Goal: Information Seeking & Learning: Learn about a topic

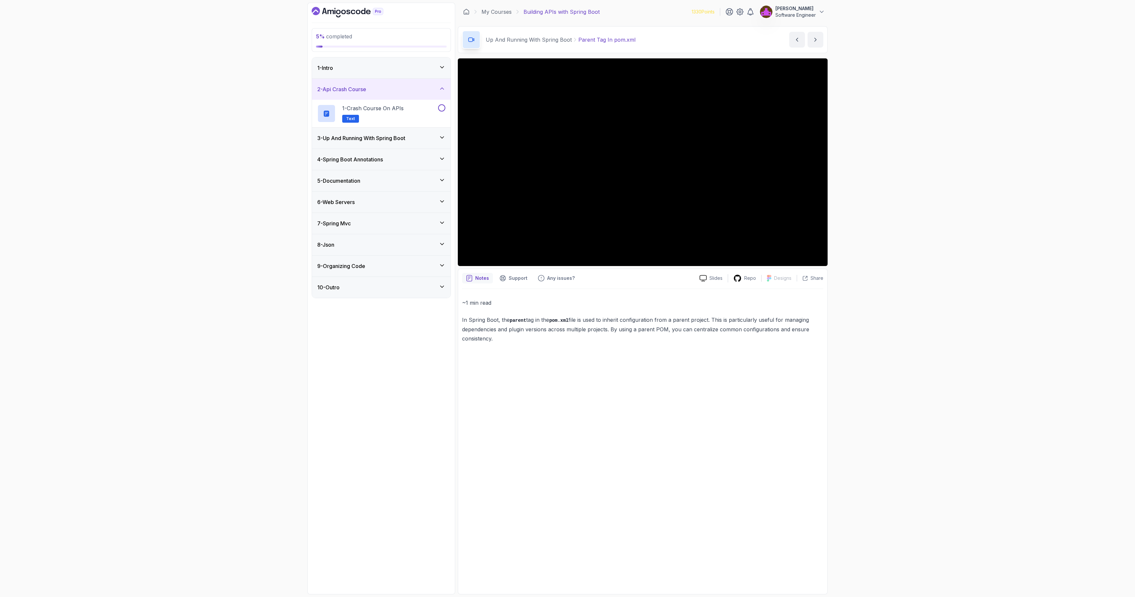
click at [361, 73] on div "1 - Intro" at bounding box center [381, 67] width 139 height 21
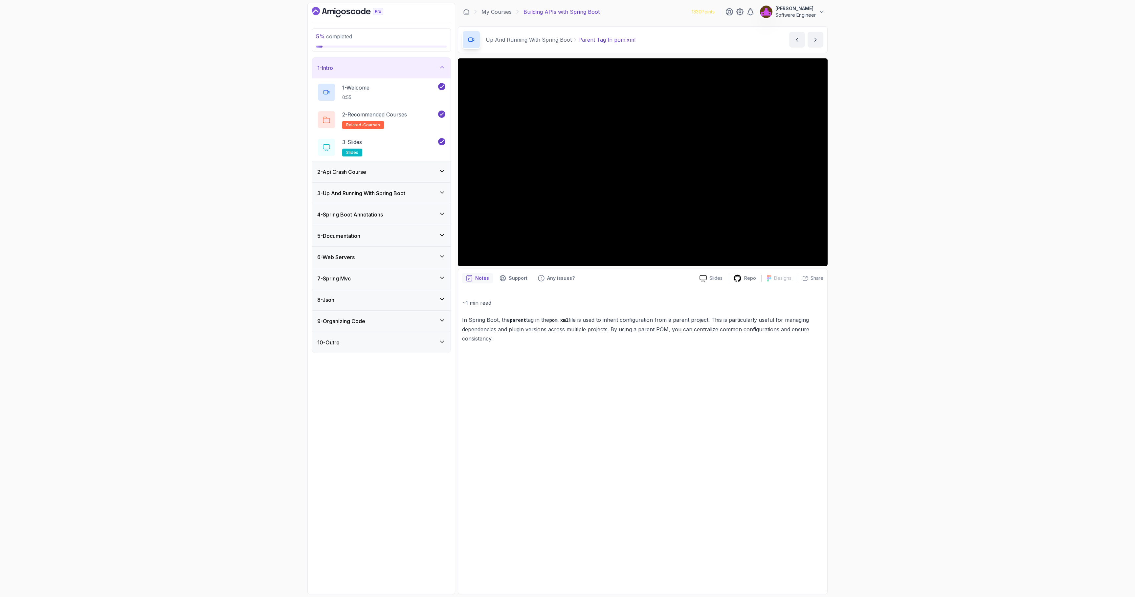
click at [386, 170] on div "2 - Api Crash Course" at bounding box center [381, 172] width 128 height 8
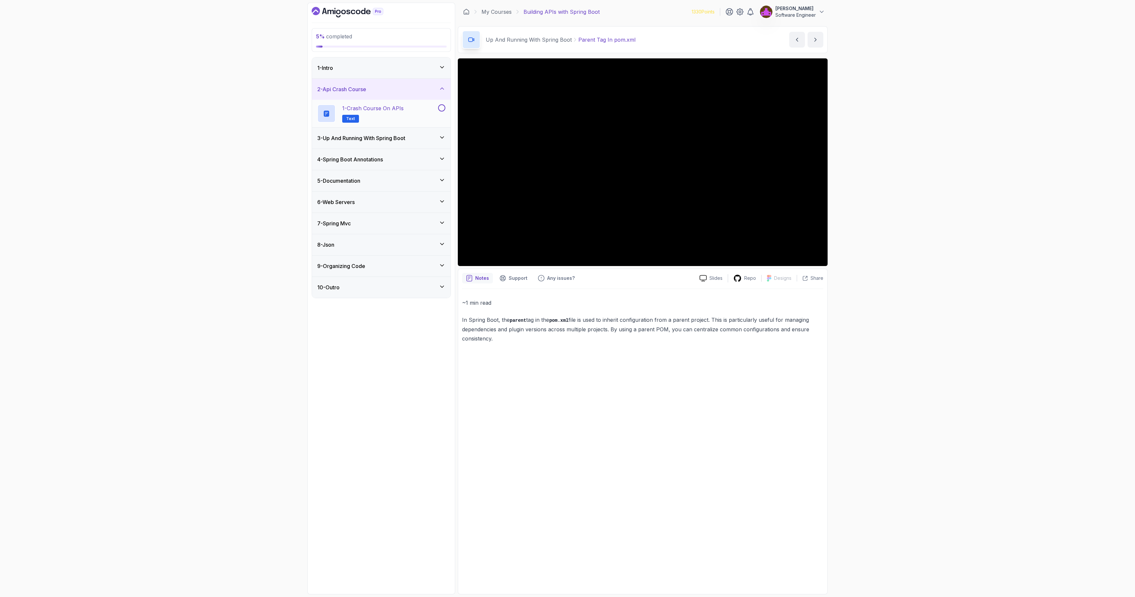
click at [386, 105] on p "1 - Crash Course on APIs" at bounding box center [372, 108] width 61 height 8
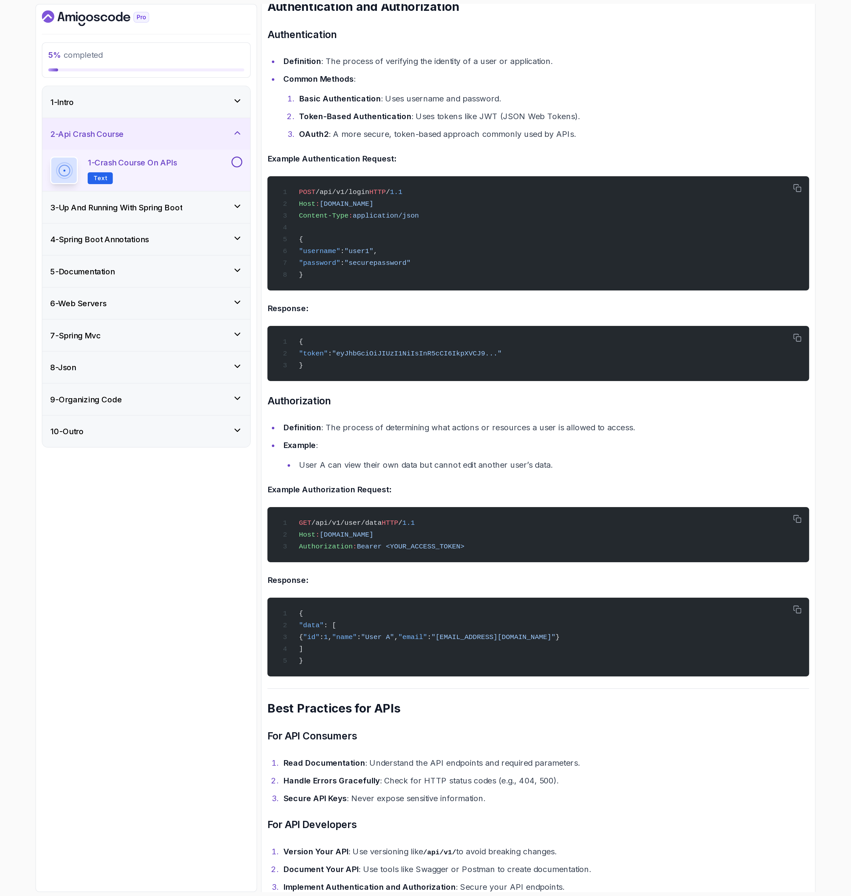
scroll to position [781, 0]
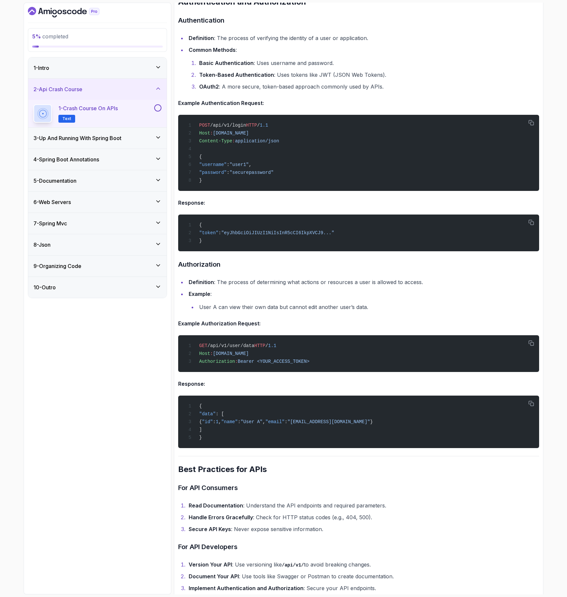
click at [467, 527] on li "Secure API Keys : Never expose sensitive information." at bounding box center [363, 529] width 353 height 9
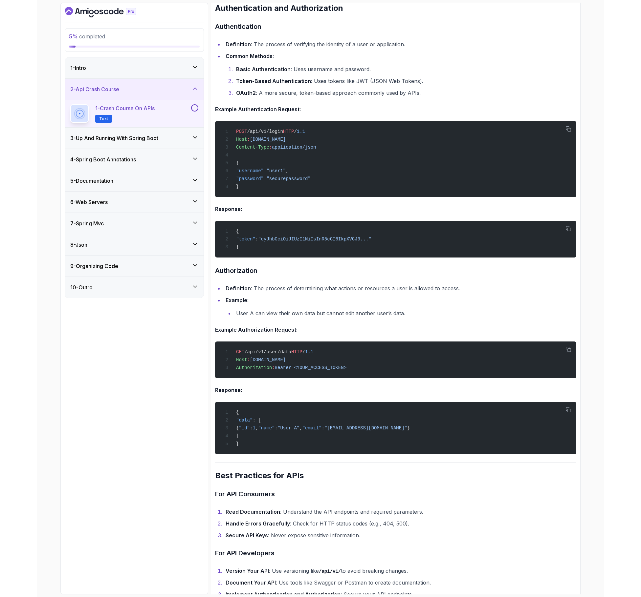
scroll to position [778, 0]
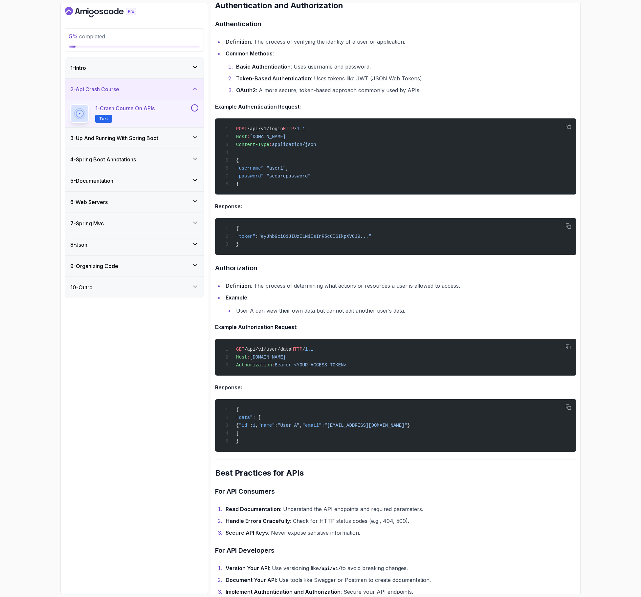
click at [549, 517] on li "Handle Errors Gracefully : Check for HTTP status codes (e.g., 404, 500)." at bounding box center [400, 521] width 353 height 9
click at [194, 109] on button at bounding box center [194, 107] width 7 height 7
click at [158, 82] on div "2 - Api Crash Course" at bounding box center [134, 89] width 139 height 21
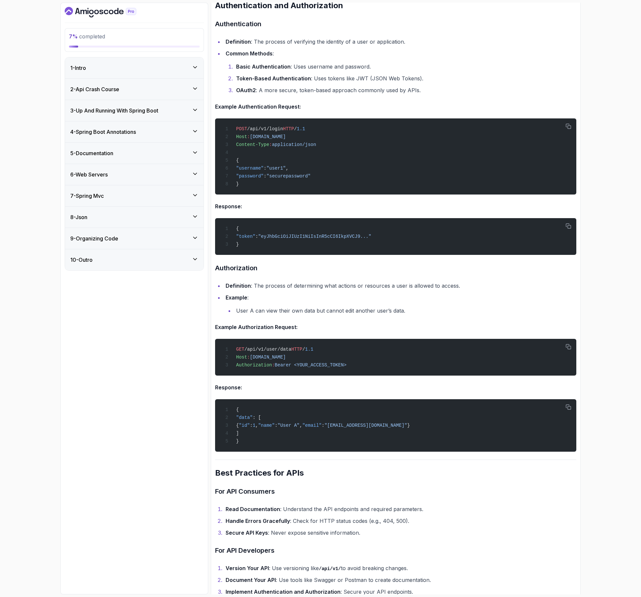
click at [157, 70] on div "1 - Intro" at bounding box center [134, 68] width 128 height 8
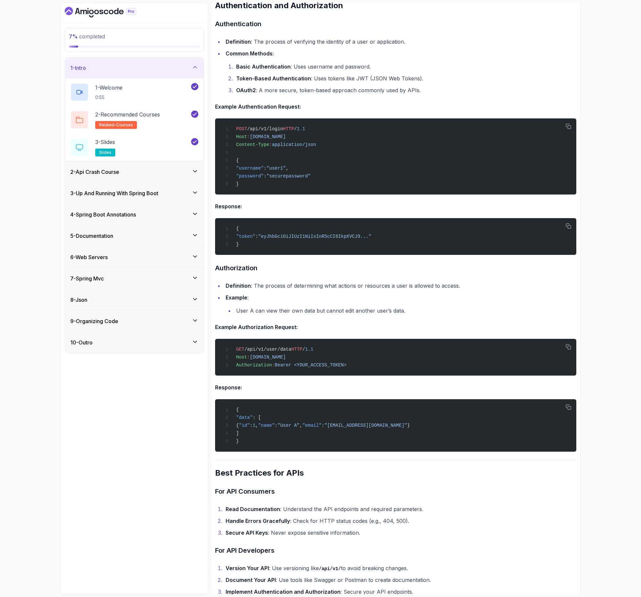
click at [130, 195] on h3 "3 - Up And Running With Spring Boot" at bounding box center [114, 193] width 88 height 8
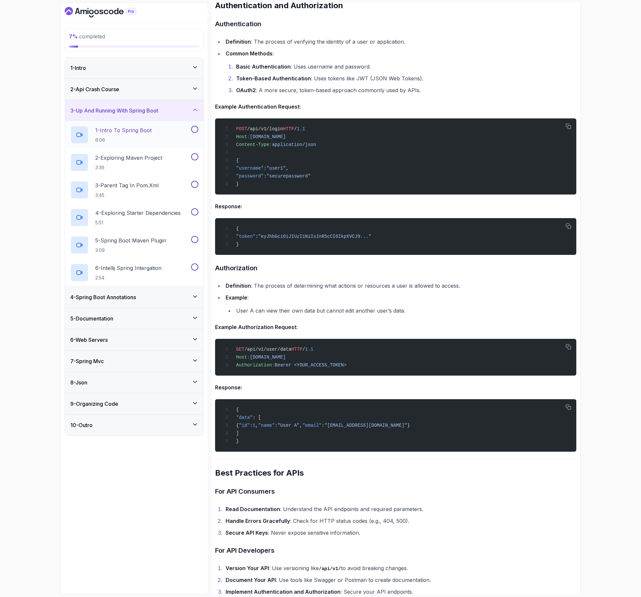
click at [128, 144] on div "1 - Intro To Spring Boot 6:06" at bounding box center [129, 135] width 119 height 18
